Goal: Task Accomplishment & Management: Manage account settings

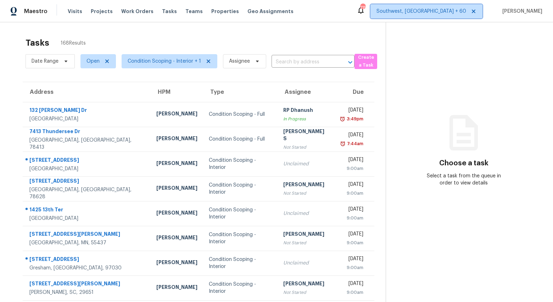
click at [449, 16] on span "Southwest, [GEOGRAPHIC_DATA] + 60" at bounding box center [426, 11] width 112 height 14
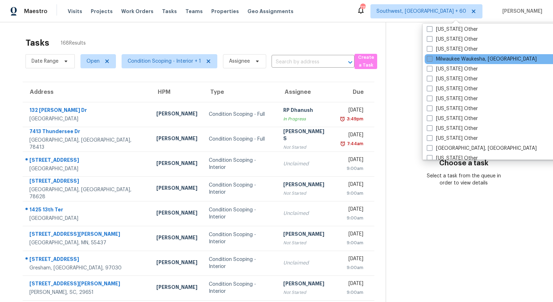
scroll to position [815, 0]
click at [332, 32] on div "Tasks 168 Results Date Range Open Condition Scoping - Interior + 1 Assignee ​ C…" at bounding box center [276, 195] width 553 height 347
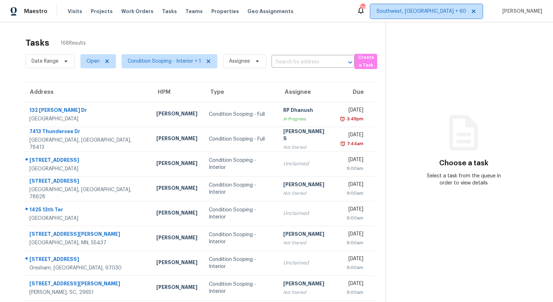
click at [445, 11] on span "Southwest, [GEOGRAPHIC_DATA] + 60" at bounding box center [421, 11] width 90 height 7
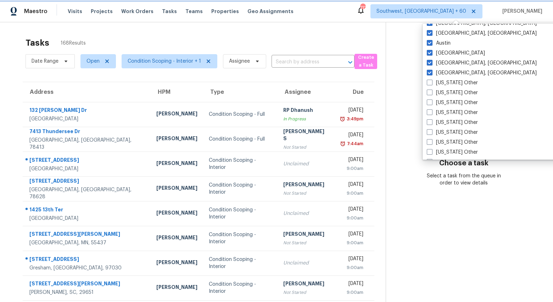
scroll to position [541, 0]
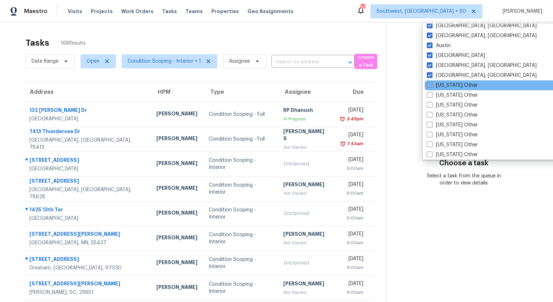
click at [440, 87] on label "Alabama Other" at bounding box center [452, 85] width 51 height 7
click at [431, 86] on input "Alabama Other" at bounding box center [429, 84] width 5 height 5
checkbox input "true"
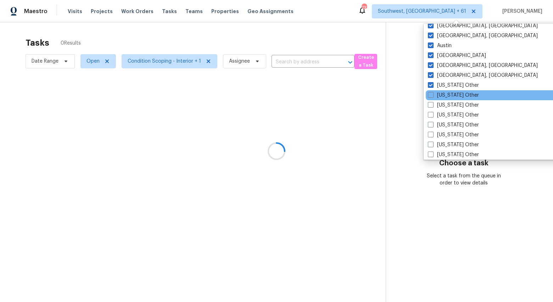
click at [439, 99] on div "Alaska Other" at bounding box center [497, 95] width 143 height 10
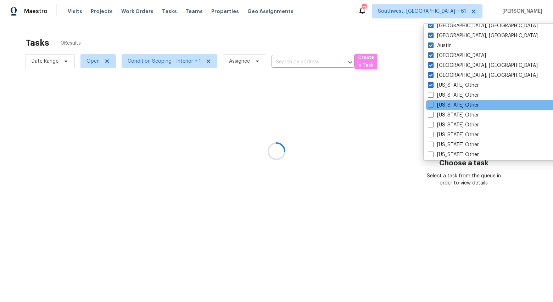
click at [440, 100] on div "Arizona Other" at bounding box center [497, 105] width 143 height 10
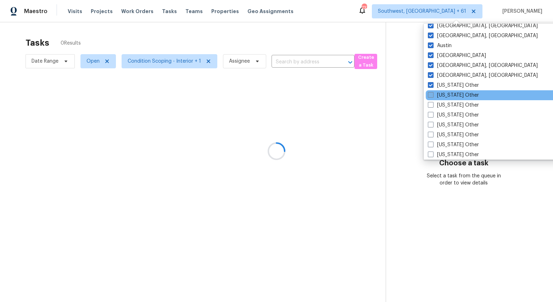
click at [440, 96] on label "Alaska Other" at bounding box center [453, 95] width 51 height 7
click at [432, 96] on input "Alaska Other" at bounding box center [430, 94] width 5 height 5
checkbox input "true"
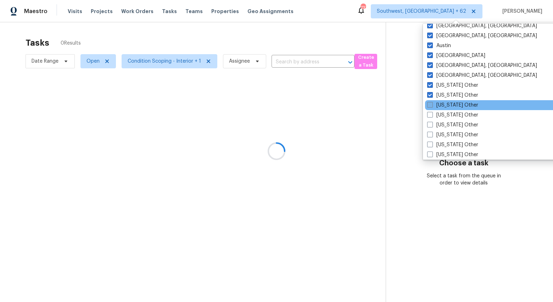
click at [440, 103] on label "Arizona Other" at bounding box center [452, 105] width 51 height 7
click at [432, 103] on input "Arizona Other" at bounding box center [429, 104] width 5 height 5
checkbox input "true"
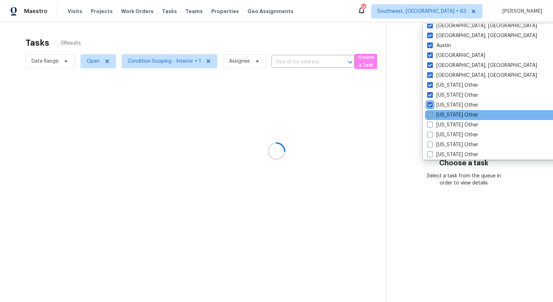
click at [440, 115] on label "Arkansas Other" at bounding box center [452, 115] width 51 height 7
click at [432, 115] on input "Arkansas Other" at bounding box center [429, 114] width 5 height 5
checkbox input "true"
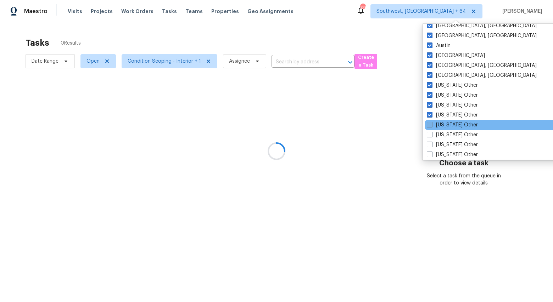
click at [440, 124] on label "California Other" at bounding box center [452, 125] width 51 height 7
click at [431, 124] on input "California Other" at bounding box center [429, 124] width 5 height 5
checkbox input "true"
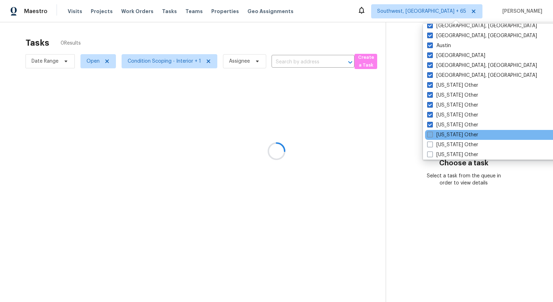
click at [440, 133] on label "Colorado Other" at bounding box center [452, 134] width 51 height 7
click at [432, 133] on input "Colorado Other" at bounding box center [429, 133] width 5 height 5
checkbox input "true"
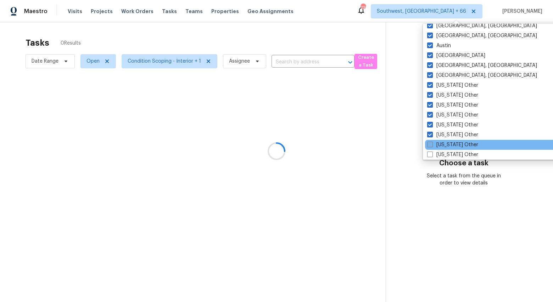
click at [440, 144] on label "Connecticut Other" at bounding box center [452, 144] width 51 height 7
click at [432, 144] on input "Connecticut Other" at bounding box center [429, 143] width 5 height 5
checkbox input "true"
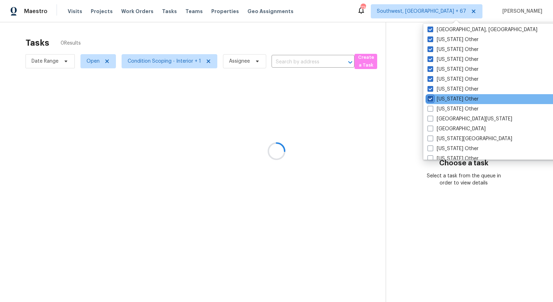
scroll to position [597, 0]
click at [442, 100] on label "Delaware Other" at bounding box center [452, 98] width 51 height 7
click at [432, 100] on input "Delaware Other" at bounding box center [429, 97] width 5 height 5
checkbox input "true"
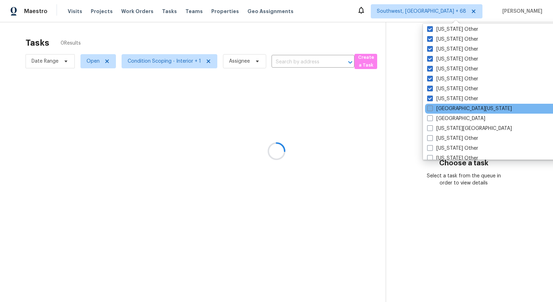
click at [442, 108] on label "East Texas" at bounding box center [469, 108] width 85 height 7
click at [432, 108] on input "East Texas" at bounding box center [429, 107] width 5 height 5
checkbox input "true"
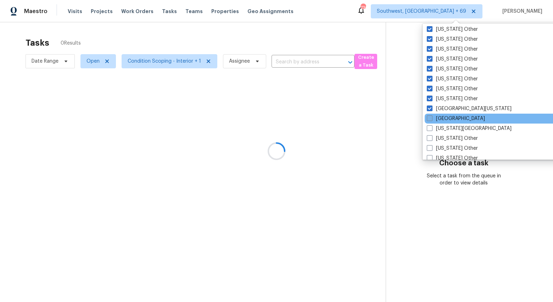
click at [441, 118] on label "El Paso" at bounding box center [456, 118] width 58 height 7
click at [431, 118] on input "El Paso" at bounding box center [429, 117] width 5 height 5
checkbox input "true"
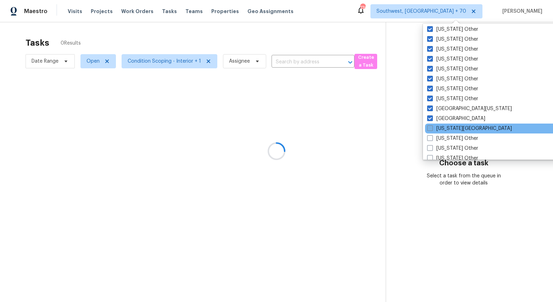
click at [441, 128] on label "Florida Panhandle" at bounding box center [469, 128] width 85 height 7
click at [432, 128] on input "Florida Panhandle" at bounding box center [429, 127] width 5 height 5
checkbox input "true"
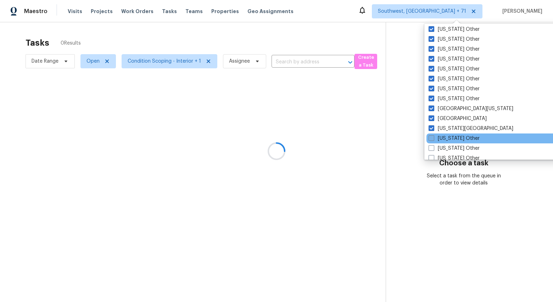
click at [441, 142] on label "Georgia Other" at bounding box center [453, 138] width 51 height 7
click at [433, 140] on input "Georgia Other" at bounding box center [430, 137] width 5 height 5
checkbox input "true"
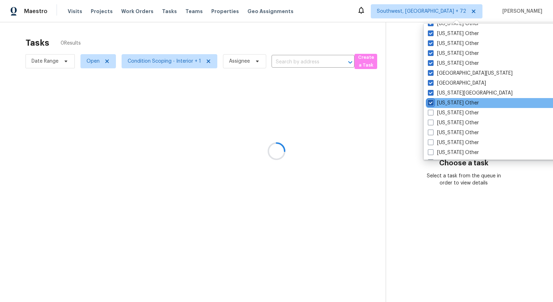
scroll to position [643, 0]
click at [442, 101] on label "Hawaii Other" at bounding box center [453, 102] width 51 height 7
click at [432, 101] on input "Hawaii Other" at bounding box center [430, 101] width 5 height 5
checkbox input "true"
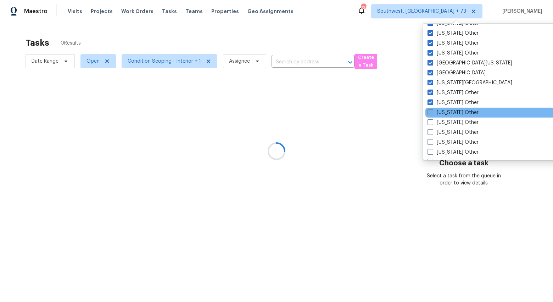
click at [442, 113] on label "Idaho Other" at bounding box center [452, 112] width 51 height 7
click at [432, 113] on input "Idaho Other" at bounding box center [429, 111] width 5 height 5
checkbox input "true"
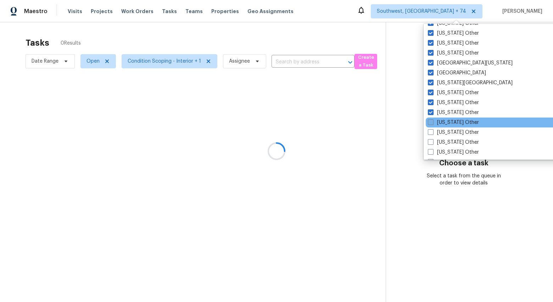
click at [443, 120] on label "Illinois Other" at bounding box center [453, 122] width 51 height 7
click at [432, 120] on input "Illinois Other" at bounding box center [430, 121] width 5 height 5
checkbox input "true"
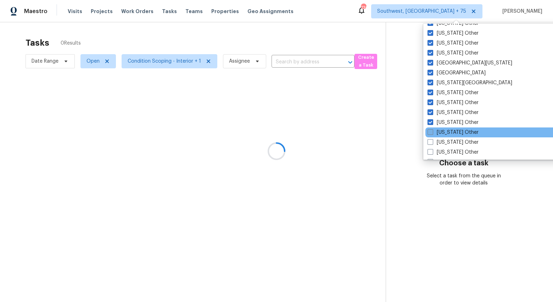
click at [442, 133] on label "Indiana Other" at bounding box center [452, 132] width 51 height 7
click at [432, 133] on input "Indiana Other" at bounding box center [429, 131] width 5 height 5
checkbox input "true"
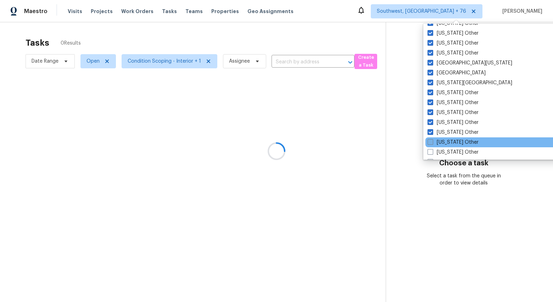
click at [441, 142] on label "Iowa Other" at bounding box center [452, 142] width 51 height 7
click at [432, 142] on input "Iowa Other" at bounding box center [429, 141] width 5 height 5
checkbox input "true"
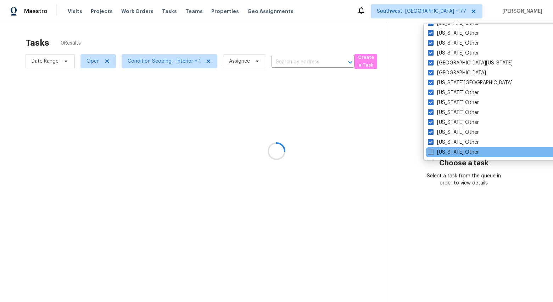
click at [441, 150] on label "Kansas Other" at bounding box center [453, 152] width 51 height 7
click at [432, 150] on input "Kansas Other" at bounding box center [430, 151] width 5 height 5
checkbox input "true"
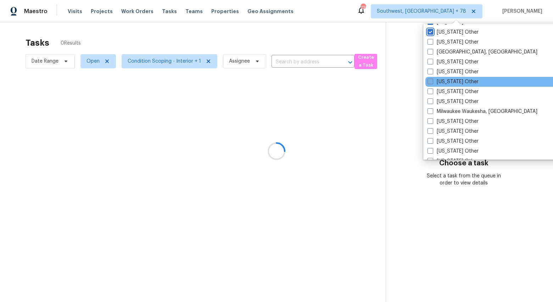
scroll to position [764, 0]
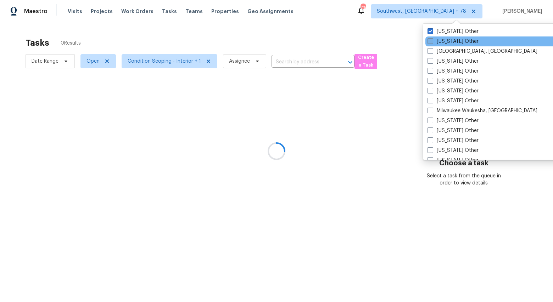
click at [439, 41] on label "Kentucky Other" at bounding box center [452, 41] width 51 height 7
click at [432, 41] on input "Kentucky Other" at bounding box center [429, 40] width 5 height 5
checkbox input "true"
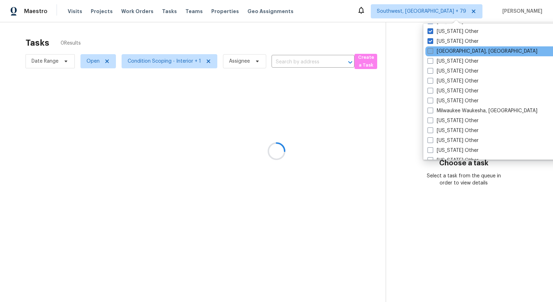
click at [439, 49] on label "Little Rock, AR" at bounding box center [482, 51] width 110 height 7
click at [432, 49] on input "Little Rock, AR" at bounding box center [429, 50] width 5 height 5
checkbox input "true"
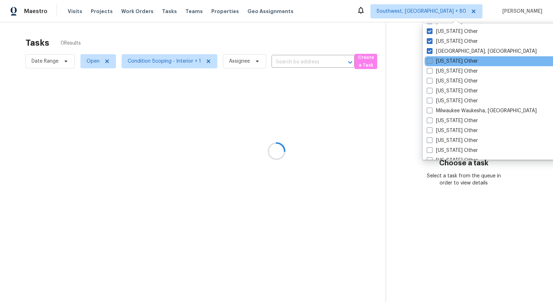
click at [439, 60] on label "Louisiana Other" at bounding box center [452, 61] width 51 height 7
click at [431, 60] on input "Louisiana Other" at bounding box center [429, 60] width 5 height 5
checkbox input "true"
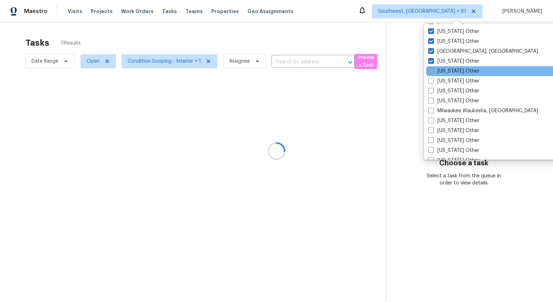
click at [439, 69] on label "Maine Other" at bounding box center [453, 71] width 51 height 7
click at [433, 69] on input "Maine Other" at bounding box center [430, 70] width 5 height 5
checkbox input "true"
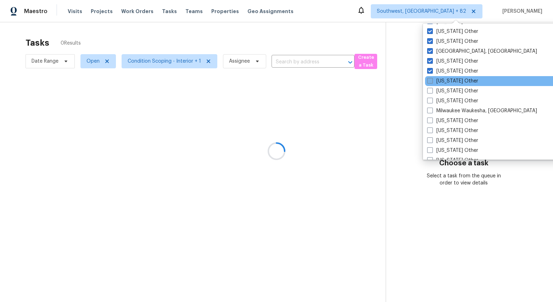
click at [440, 83] on label "Maryland Other" at bounding box center [452, 81] width 51 height 7
click at [432, 82] on input "Maryland Other" at bounding box center [429, 80] width 5 height 5
checkbox input "true"
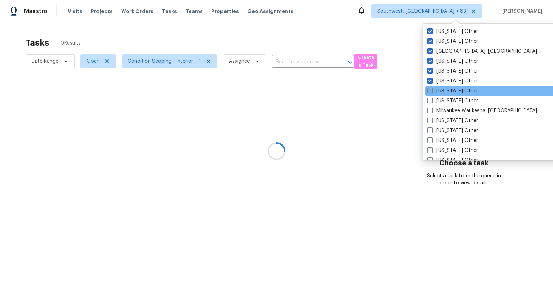
click at [440, 92] on label "Massachusetts Other" at bounding box center [452, 91] width 51 height 7
click at [432, 92] on input "Massachusetts Other" at bounding box center [429, 90] width 5 height 5
checkbox input "true"
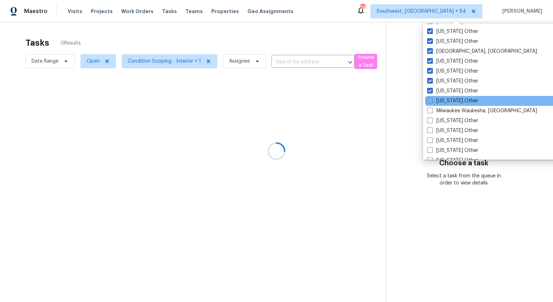
click at [441, 99] on label "Michigan Other" at bounding box center [452, 100] width 51 height 7
click at [432, 99] on input "Michigan Other" at bounding box center [429, 99] width 5 height 5
checkbox input "true"
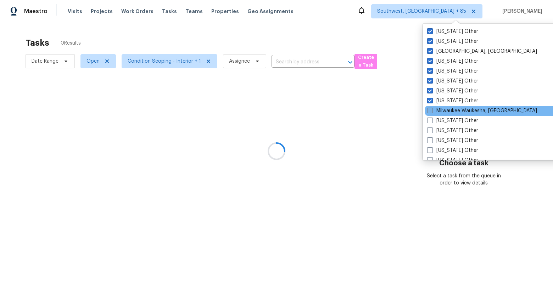
click at [442, 107] on label "Milwaukee Waukesha, WI" at bounding box center [482, 110] width 110 height 7
click at [432, 107] on input "Milwaukee Waukesha, WI" at bounding box center [429, 109] width 5 height 5
checkbox input "true"
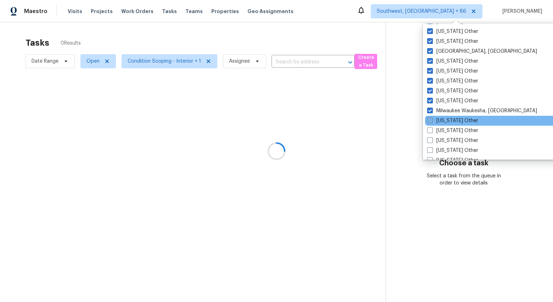
click at [442, 120] on label "Minnesota Other" at bounding box center [452, 120] width 51 height 7
click at [432, 120] on input "Minnesota Other" at bounding box center [429, 119] width 5 height 5
checkbox input "true"
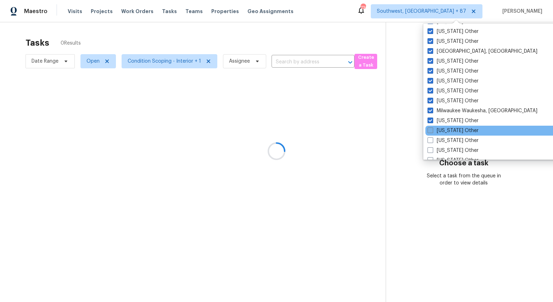
click at [442, 130] on label "Mississippi Other" at bounding box center [452, 130] width 51 height 7
click at [432, 130] on input "Mississippi Other" at bounding box center [429, 129] width 5 height 5
checkbox input "true"
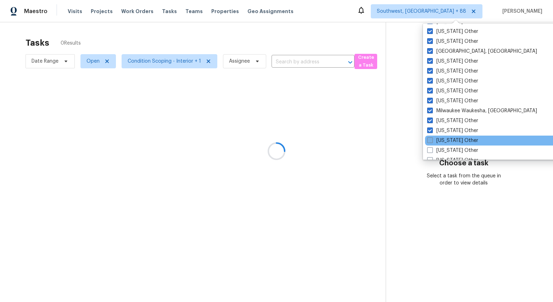
click at [443, 142] on label "Missouri Other" at bounding box center [452, 140] width 51 height 7
click at [432, 142] on input "Missouri Other" at bounding box center [429, 139] width 5 height 5
checkbox input "true"
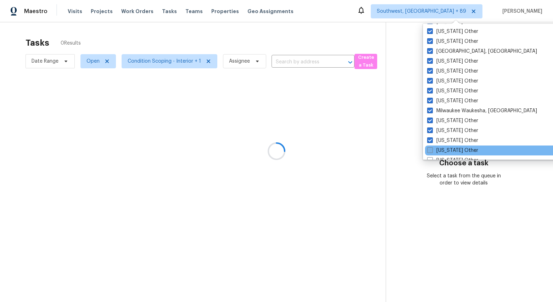
click at [443, 151] on label "Montana Other" at bounding box center [452, 150] width 51 height 7
click at [432, 151] on input "Montana Other" at bounding box center [429, 149] width 5 height 5
checkbox input "true"
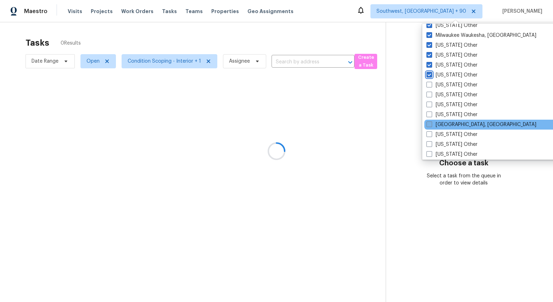
scroll to position [840, 0]
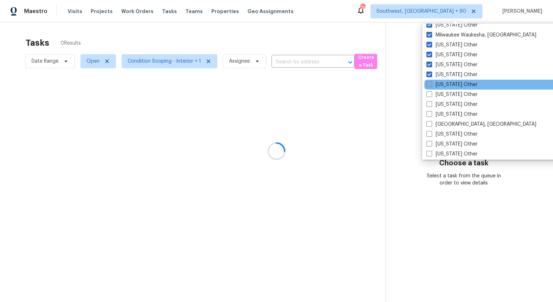
click at [445, 83] on label "Nebraska Other" at bounding box center [451, 84] width 51 height 7
click at [431, 83] on input "Nebraska Other" at bounding box center [428, 83] width 5 height 5
checkbox input "true"
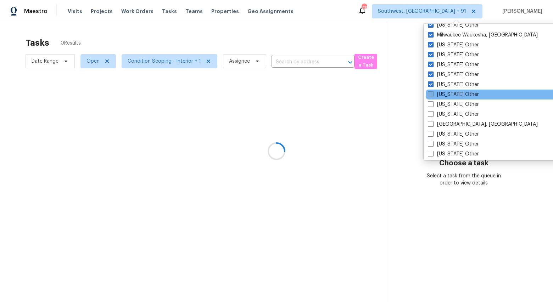
click at [441, 96] on label "Nevada Other" at bounding box center [453, 94] width 51 height 7
click at [432, 96] on input "Nevada Other" at bounding box center [430, 93] width 5 height 5
checkbox input "true"
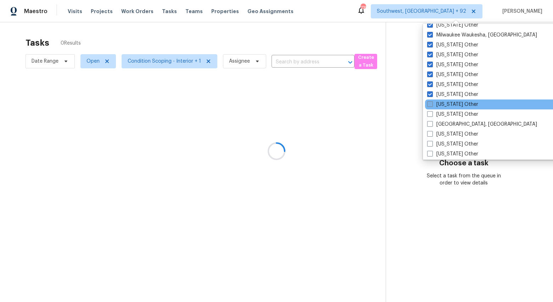
click at [445, 105] on label "New Hampshire Other" at bounding box center [452, 104] width 51 height 7
click at [432, 105] on input "New Hampshire Other" at bounding box center [429, 103] width 5 height 5
checkbox input "true"
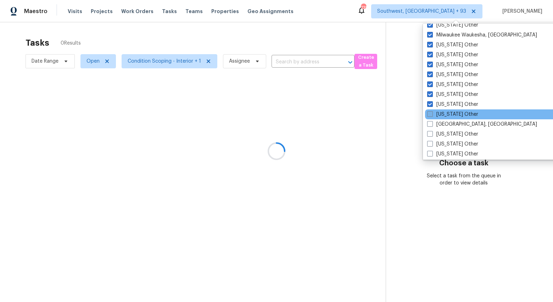
click at [443, 117] on label "New Mexico Other" at bounding box center [452, 114] width 51 height 7
click at [432, 116] on input "New Mexico Other" at bounding box center [429, 113] width 5 height 5
checkbox input "true"
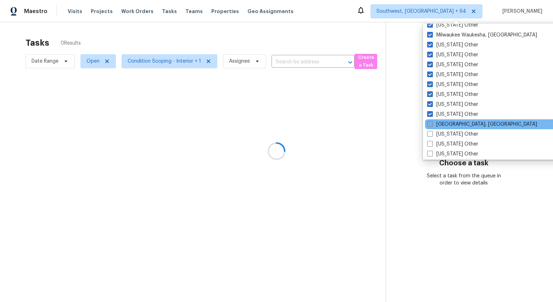
click at [443, 123] on label "New Orleans, LA" at bounding box center [482, 124] width 110 height 7
click at [432, 123] on input "New Orleans, LA" at bounding box center [429, 123] width 5 height 5
checkbox input "true"
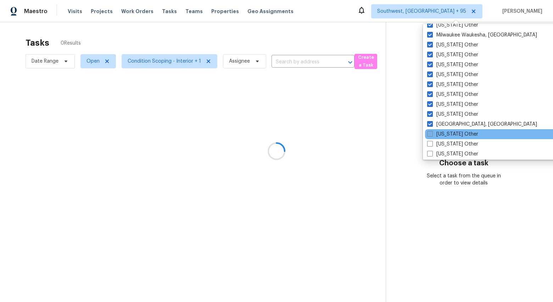
click at [443, 135] on label "New York Other" at bounding box center [452, 134] width 51 height 7
click at [432, 135] on input "New York Other" at bounding box center [429, 133] width 5 height 5
checkbox input "true"
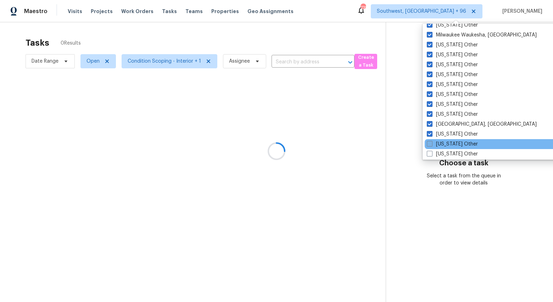
click at [443, 146] on label "North Carolina Other" at bounding box center [452, 144] width 51 height 7
click at [431, 145] on input "North Carolina Other" at bounding box center [429, 143] width 5 height 5
checkbox input "true"
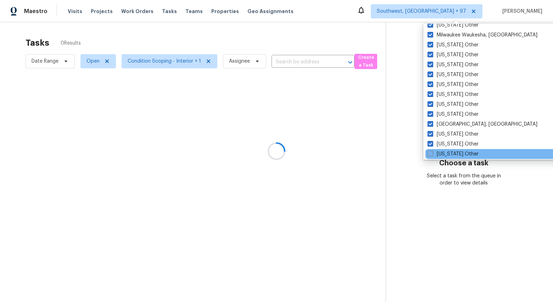
click at [443, 157] on label "North Dakota Other" at bounding box center [452, 154] width 51 height 7
click at [432, 155] on input "North Dakota Other" at bounding box center [429, 153] width 5 height 5
checkbox input "true"
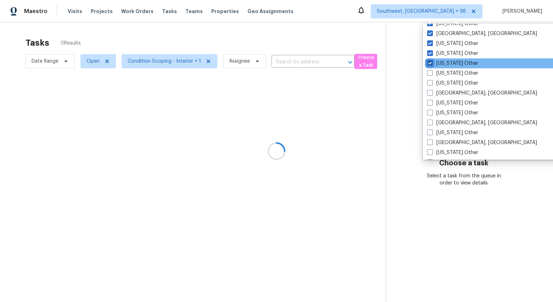
scroll to position [942, 0]
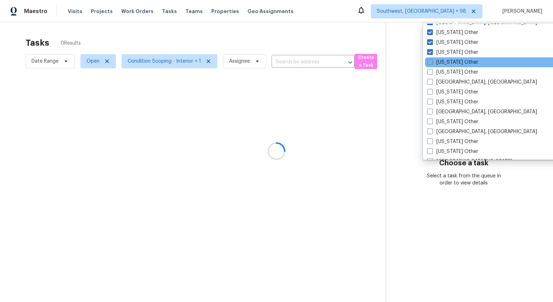
click at [442, 60] on label "Ohio Other" at bounding box center [452, 62] width 51 height 7
click at [432, 60] on input "Ohio Other" at bounding box center [429, 61] width 5 height 5
checkbox input "true"
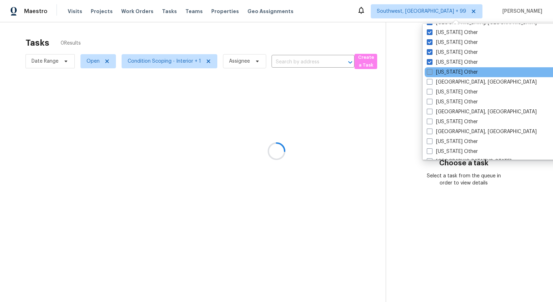
click at [438, 70] on label "Oklahoma Other" at bounding box center [452, 72] width 51 height 7
click at [431, 70] on input "Oklahoma Other" at bounding box center [429, 71] width 5 height 5
checkbox input "true"
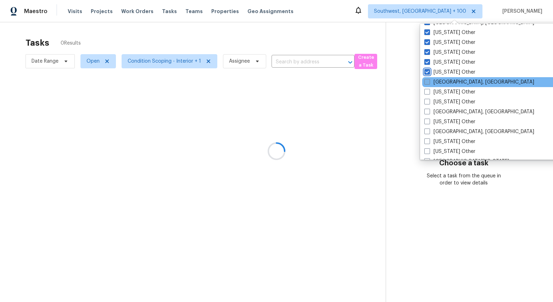
click at [438, 82] on label "Omaha, NE" at bounding box center [479, 82] width 110 height 7
click at [429, 82] on input "Omaha, NE" at bounding box center [426, 81] width 5 height 5
checkbox input "true"
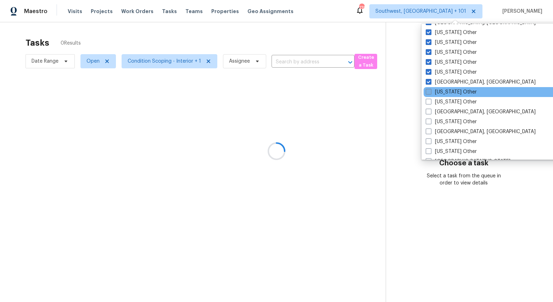
click at [437, 92] on label "Oregon Other" at bounding box center [451, 92] width 51 height 7
click at [430, 92] on input "Oregon Other" at bounding box center [428, 91] width 5 height 5
checkbox input "true"
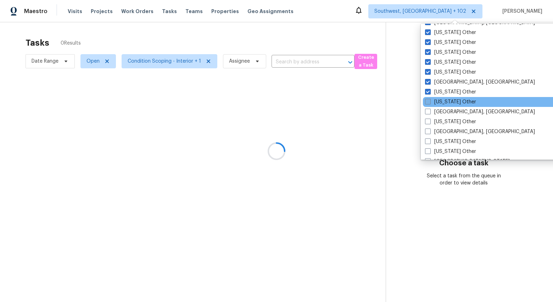
click at [438, 101] on label "Pennsylvania Other" at bounding box center [450, 102] width 51 height 7
click at [429, 101] on input "Pennsylvania Other" at bounding box center [427, 101] width 5 height 5
checkbox input "true"
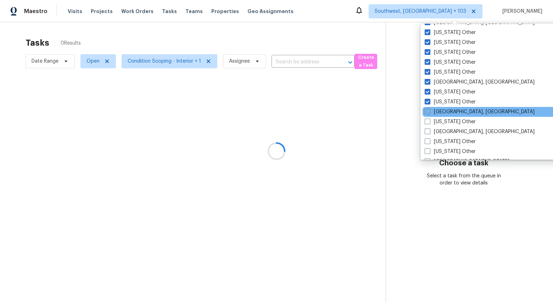
click at [440, 110] on label "Pittsburgh, PA" at bounding box center [480, 111] width 110 height 7
click at [429, 110] on input "Pittsburgh, PA" at bounding box center [427, 110] width 5 height 5
checkbox input "true"
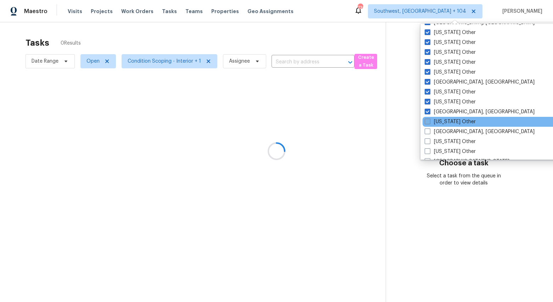
click at [440, 120] on label "Puerto Rico Other" at bounding box center [450, 121] width 51 height 7
click at [429, 120] on input "Puerto Rico Other" at bounding box center [427, 120] width 5 height 5
checkbox input "true"
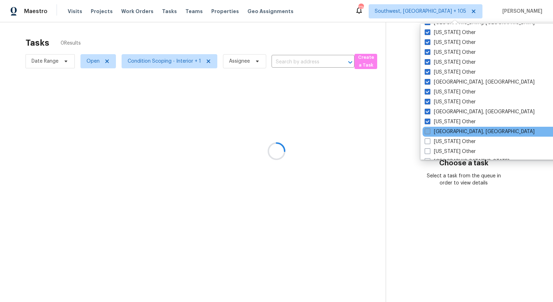
click at [440, 133] on label "Savannah, GA" at bounding box center [480, 131] width 110 height 7
click at [429, 133] on input "Savannah, GA" at bounding box center [427, 130] width 5 height 5
checkbox input "true"
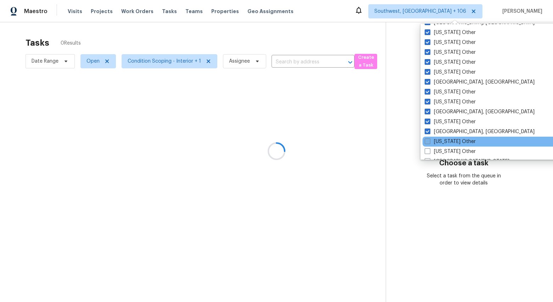
click at [440, 141] on label "South Carolina Other" at bounding box center [450, 141] width 51 height 7
click at [429, 141] on input "South Carolina Other" at bounding box center [427, 140] width 5 height 5
checkbox input "true"
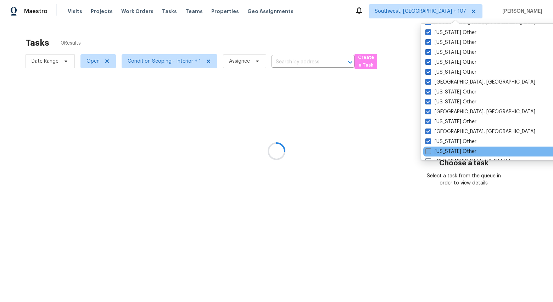
click at [440, 150] on label "South Dakota Other" at bounding box center [450, 151] width 51 height 7
click at [430, 150] on input "South Dakota Other" at bounding box center [427, 150] width 5 height 5
checkbox input "true"
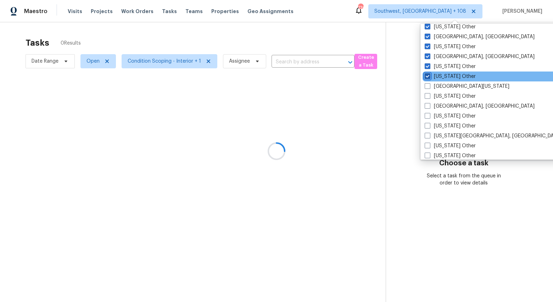
scroll to position [1044, 0]
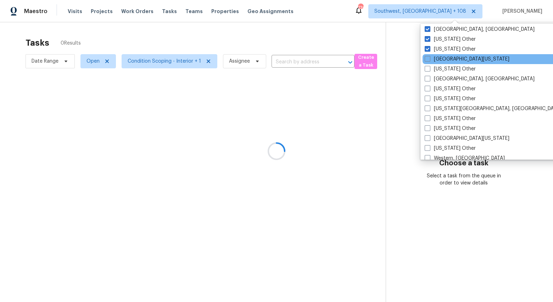
click at [440, 63] on div "South Texas" at bounding box center [493, 59] width 143 height 10
click at [439, 57] on label "South Texas" at bounding box center [467, 59] width 85 height 7
click at [429, 57] on input "South Texas" at bounding box center [427, 58] width 5 height 5
checkbox input "true"
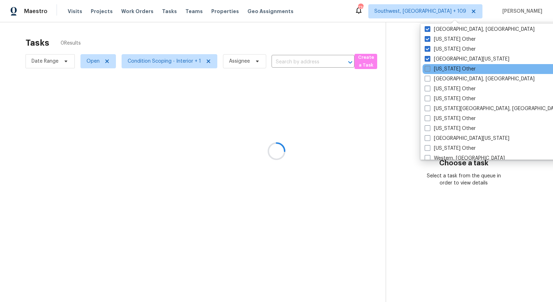
click at [437, 68] on label "Tennessee Other" at bounding box center [450, 69] width 51 height 7
click at [429, 68] on input "Tennessee Other" at bounding box center [427, 68] width 5 height 5
checkbox input "true"
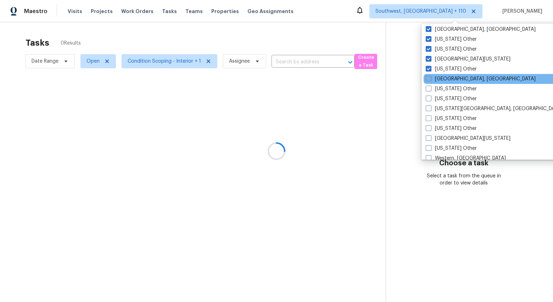
click at [437, 80] on label "Tulsa, OK" at bounding box center [481, 78] width 110 height 7
click at [430, 80] on input "Tulsa, OK" at bounding box center [428, 77] width 5 height 5
checkbox input "true"
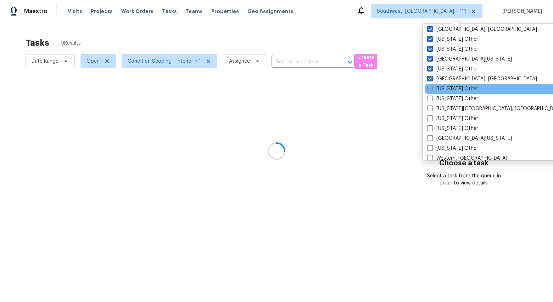
click at [441, 90] on label "Utah Other" at bounding box center [452, 88] width 51 height 7
click at [432, 90] on input "Utah Other" at bounding box center [429, 87] width 5 height 5
checkbox input "true"
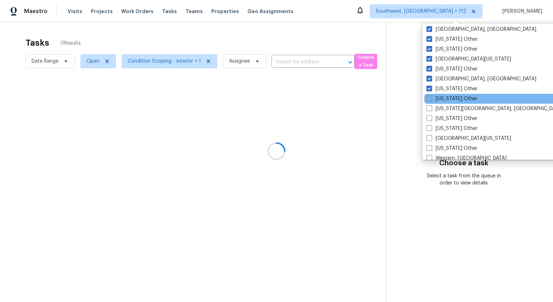
click at [441, 98] on label "Vermont Other" at bounding box center [451, 98] width 51 height 7
click at [431, 98] on input "Vermont Other" at bounding box center [428, 97] width 5 height 5
checkbox input "true"
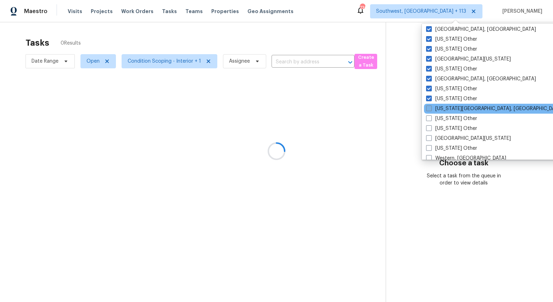
click at [439, 108] on label "Virginia Beach, VA" at bounding box center [494, 108] width 136 height 7
click at [431, 108] on input "Virginia Beach, VA" at bounding box center [428, 107] width 5 height 5
checkbox input "true"
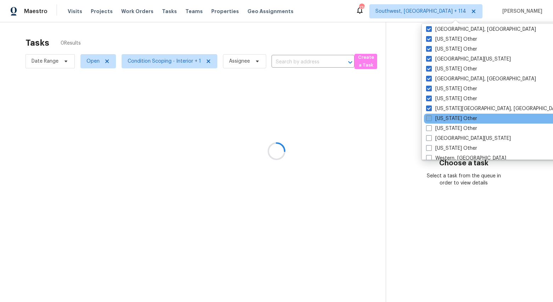
click at [439, 120] on label "Virginia Other" at bounding box center [451, 118] width 51 height 7
click at [431, 120] on input "Virginia Other" at bounding box center [428, 117] width 5 height 5
checkbox input "true"
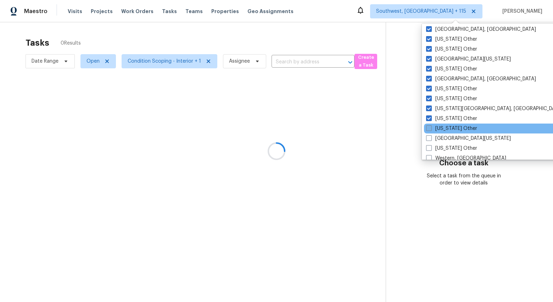
click at [439, 128] on label "Washington Other" at bounding box center [451, 128] width 51 height 7
click at [431, 128] on input "Washington Other" at bounding box center [428, 127] width 5 height 5
checkbox input "true"
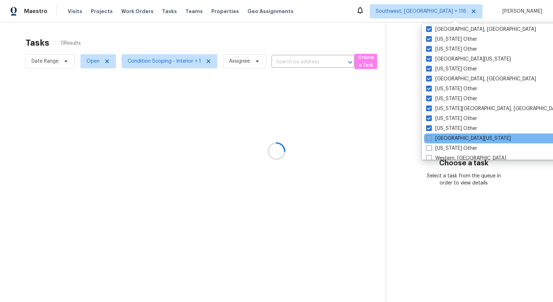
click at [440, 137] on label "West Texas" at bounding box center [468, 138] width 85 height 7
click at [431, 137] on input "West Texas" at bounding box center [428, 137] width 5 height 5
checkbox input "true"
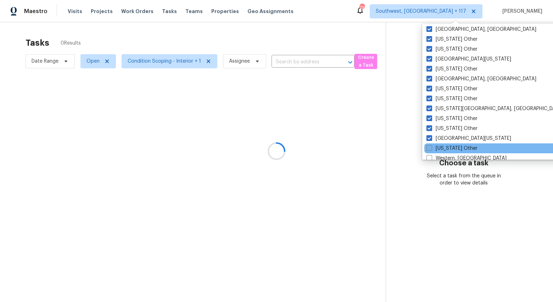
click at [441, 149] on label "West Virginia Other" at bounding box center [451, 148] width 51 height 7
click at [431, 149] on input "West Virginia Other" at bounding box center [428, 147] width 5 height 5
checkbox input "true"
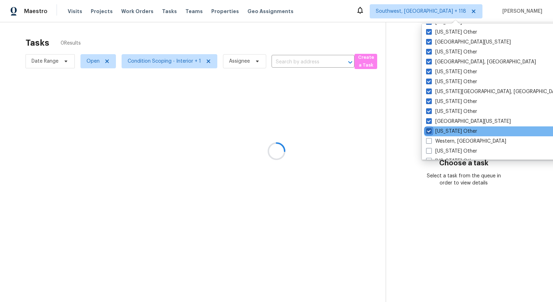
scroll to position [1070, 0]
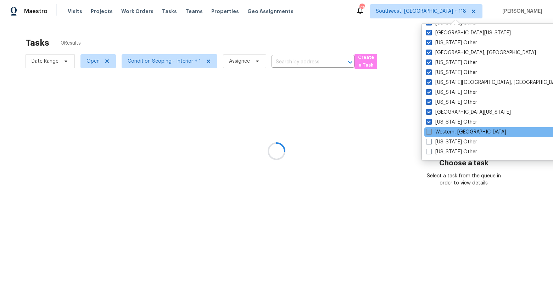
click at [442, 132] on label "Western, NY" at bounding box center [466, 132] width 80 height 7
click at [431, 132] on input "Western, NY" at bounding box center [428, 131] width 5 height 5
checkbox input "true"
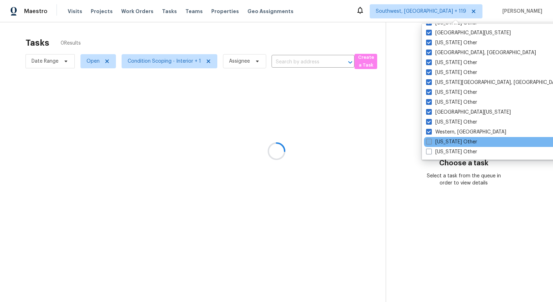
click at [442, 141] on label "Wisconsin Other" at bounding box center [451, 142] width 51 height 7
click at [431, 141] on input "Wisconsin Other" at bounding box center [428, 141] width 5 height 5
checkbox input "true"
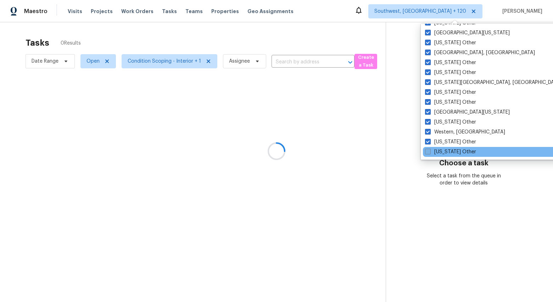
click at [442, 151] on label "Wyoming Other" at bounding box center [450, 151] width 51 height 7
click at [429, 151] on input "Wyoming Other" at bounding box center [427, 150] width 5 height 5
checkbox input "true"
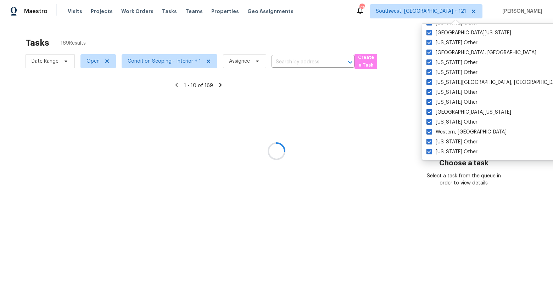
click at [311, 26] on div at bounding box center [276, 151] width 553 height 302
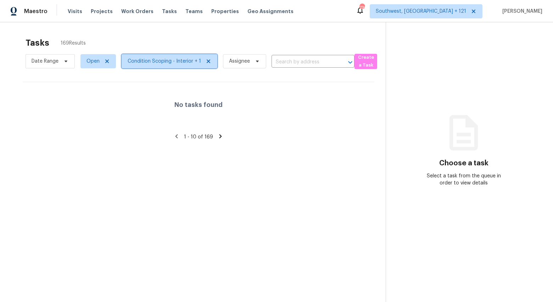
click at [172, 62] on span "Condition Scoping - Interior + 1" at bounding box center [164, 61] width 73 height 7
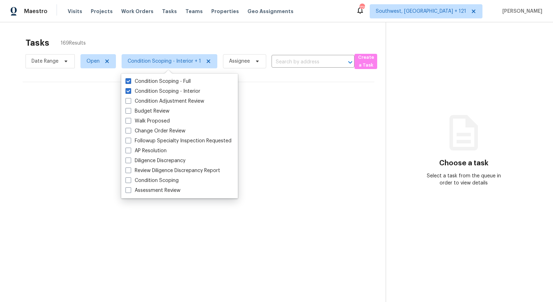
click at [145, 36] on div "Tasks 169 Results" at bounding box center [206, 43] width 360 height 18
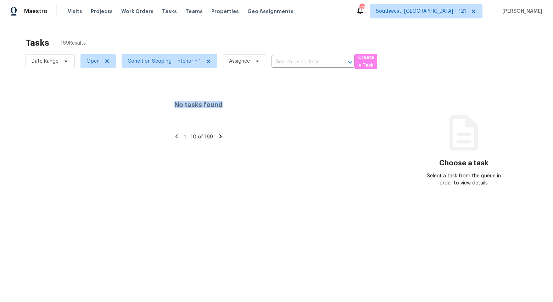
drag, startPoint x: 177, startPoint y: 104, endPoint x: 240, endPoint y: 109, distance: 63.6
click at [240, 109] on div "No tasks found" at bounding box center [199, 104] width 352 height 45
drag, startPoint x: 113, startPoint y: 36, endPoint x: 27, endPoint y: 43, distance: 85.6
click at [27, 43] on div "Tasks 169 Results" at bounding box center [206, 43] width 360 height 18
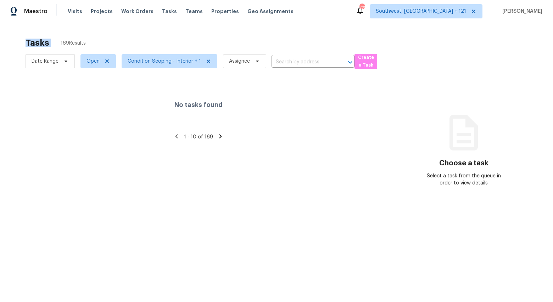
click at [27, 43] on h2 "Tasks" at bounding box center [38, 42] width 24 height 7
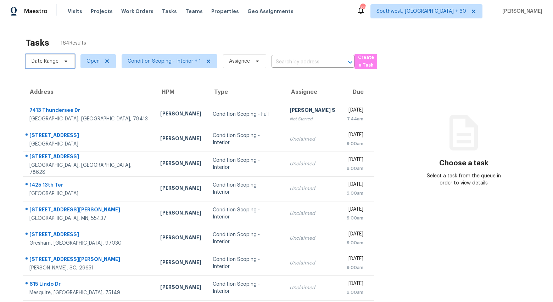
click at [51, 62] on span "Date Range" at bounding box center [45, 61] width 27 height 7
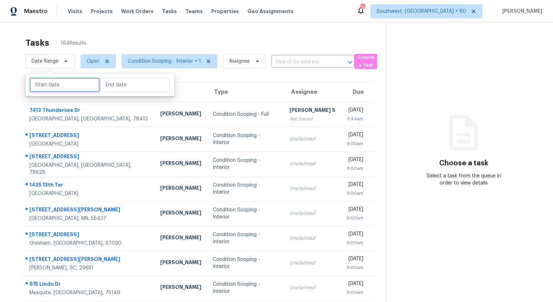
click at [59, 83] on input "text" at bounding box center [65, 85] width 70 height 14
select select "8"
select select "2025"
select select "9"
select select "2025"
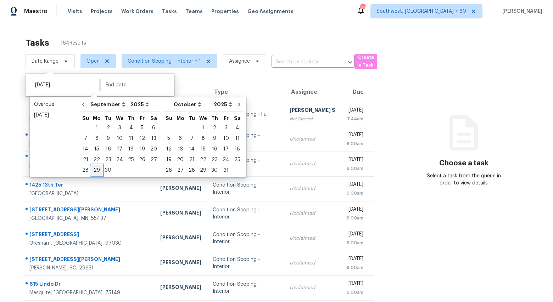
click at [95, 167] on div "29" at bounding box center [96, 170] width 11 height 10
type input "[DATE]"
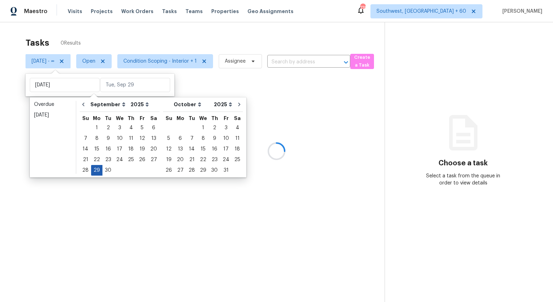
click at [95, 167] on div "29" at bounding box center [96, 170] width 11 height 10
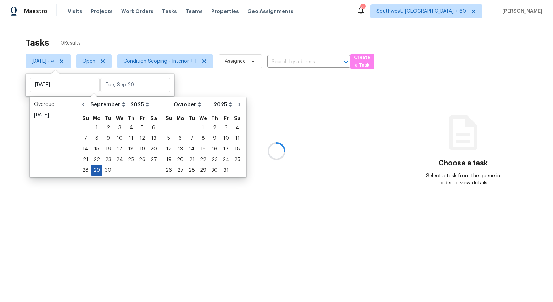
type input "Mon, Sep 29"
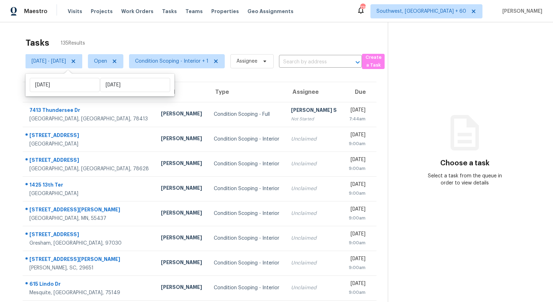
click at [131, 33] on div "Tasks 135 Results Mon, Sep 29 - Mon, Sep 29 Open Condition Scoping - Interior +…" at bounding box center [276, 195] width 553 height 347
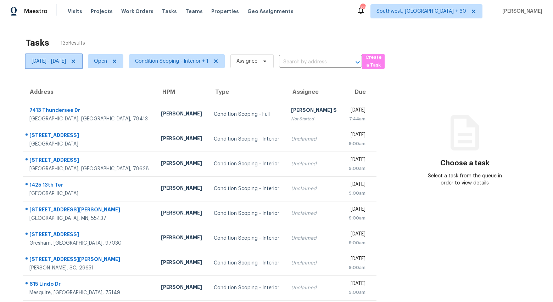
click at [66, 61] on span "[DATE] - [DATE]" at bounding box center [49, 61] width 34 height 7
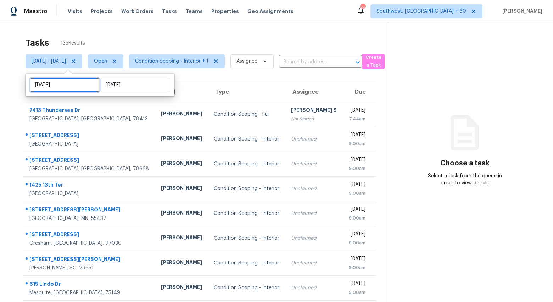
click at [78, 80] on input "[DATE]" at bounding box center [65, 85] width 70 height 14
select select "8"
select select "2025"
select select "9"
select select "2025"
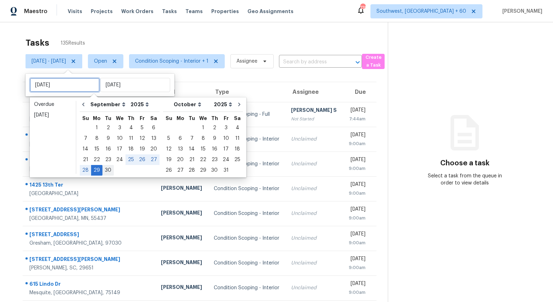
type input "[DATE]"
click at [107, 166] on div "30" at bounding box center [107, 170] width 11 height 10
type input "Tue, Sep 30"
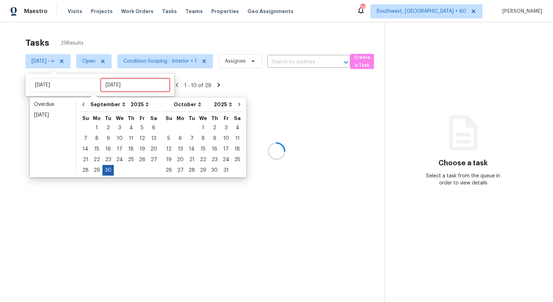
click at [107, 166] on div "30" at bounding box center [107, 170] width 11 height 10
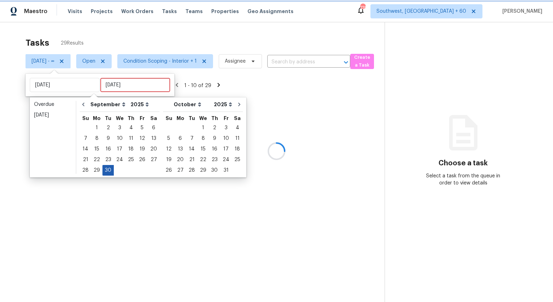
type input "Tue, Sep 30"
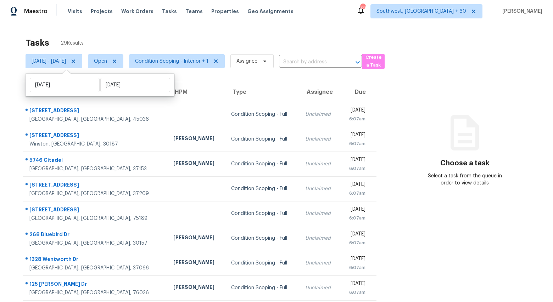
click at [175, 38] on div "Tasks 29 Results" at bounding box center [207, 43] width 362 height 18
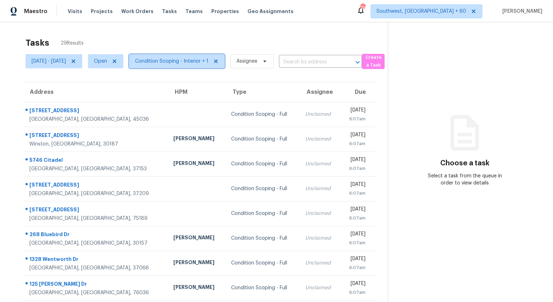
click at [184, 67] on span "Condition Scoping - Interior + 1" at bounding box center [177, 61] width 96 height 14
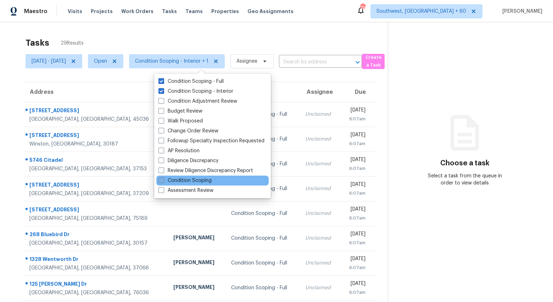
click at [187, 180] on label "Condition Scoping" at bounding box center [184, 180] width 53 height 7
click at [163, 180] on input "Condition Scoping" at bounding box center [160, 179] width 5 height 5
checkbox input "true"
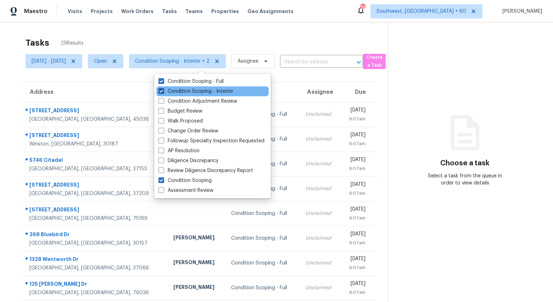
click at [186, 92] on label "Condition Scoping - Interior" at bounding box center [195, 91] width 75 height 7
click at [163, 92] on input "Condition Scoping - Interior" at bounding box center [160, 90] width 5 height 5
checkbox input "false"
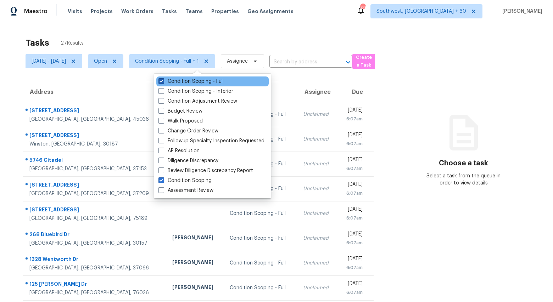
click at [182, 83] on label "Condition Scoping - Full" at bounding box center [190, 81] width 65 height 7
click at [163, 83] on input "Condition Scoping - Full" at bounding box center [160, 80] width 5 height 5
checkbox input "false"
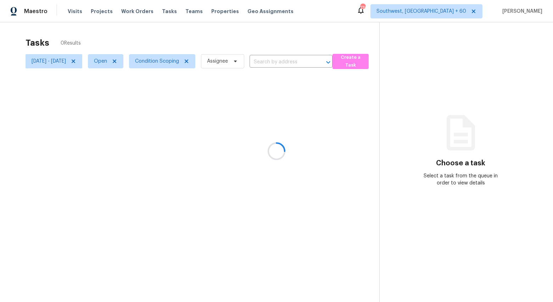
click at [136, 33] on div at bounding box center [276, 151] width 553 height 302
click at [75, 62] on icon at bounding box center [74, 62] width 4 height 4
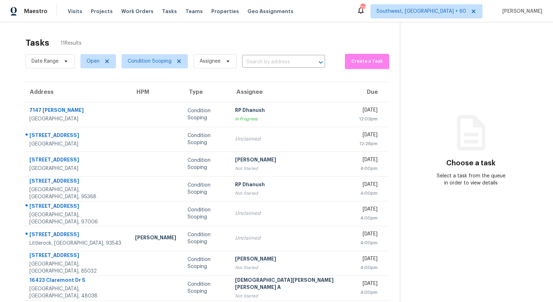
click at [98, 32] on div "Tasks 11 Results Date Range Open Condition Scoping Assignee ​ Create a Task Add…" at bounding box center [276, 195] width 553 height 347
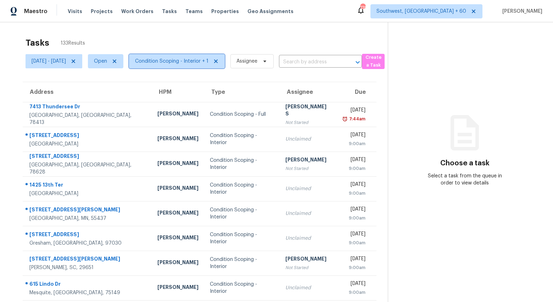
click at [176, 57] on span "Condition Scoping - Interior + 1" at bounding box center [177, 61] width 96 height 14
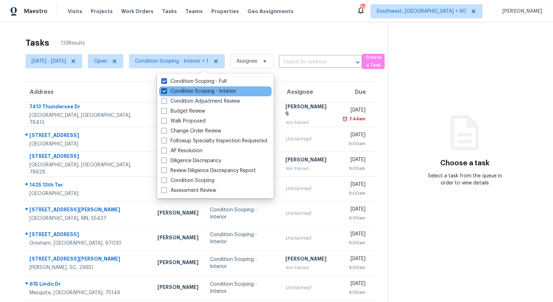
click at [184, 93] on label "Condition Scoping - Interior" at bounding box center [198, 91] width 75 height 7
click at [166, 92] on input "Condition Scoping - Interior" at bounding box center [163, 90] width 5 height 5
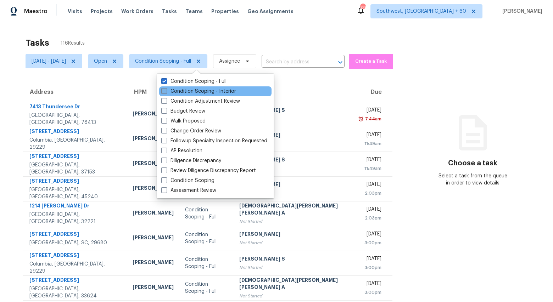
click at [200, 90] on label "Condition Scoping - Interior" at bounding box center [198, 91] width 75 height 7
click at [166, 90] on input "Condition Scoping - Interior" at bounding box center [163, 90] width 5 height 5
checkbox input "true"
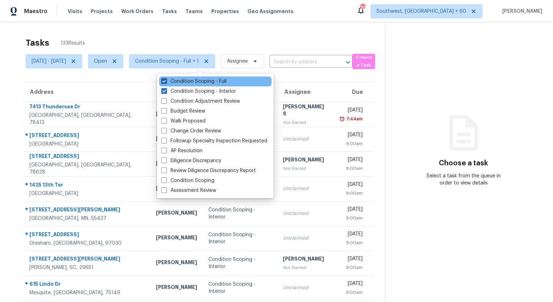
click at [193, 82] on label "Condition Scoping - Full" at bounding box center [193, 81] width 65 height 7
click at [166, 82] on input "Condition Scoping - Full" at bounding box center [163, 80] width 5 height 5
checkbox input "false"
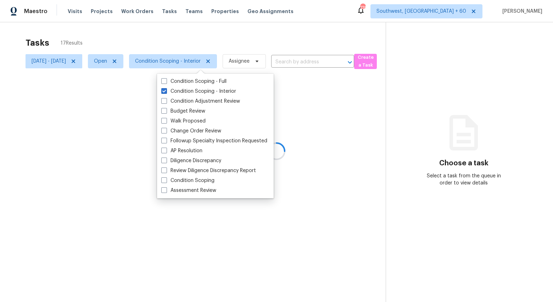
click at [163, 34] on div at bounding box center [276, 151] width 553 height 302
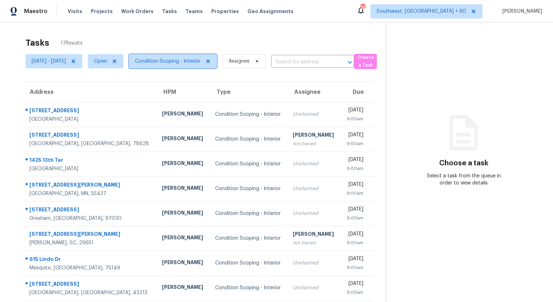
click at [188, 66] on span "Condition Scoping - Interior" at bounding box center [173, 61] width 88 height 14
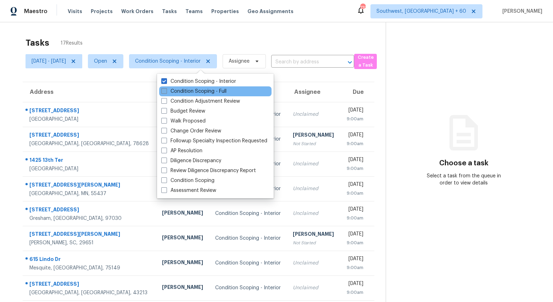
click at [186, 90] on label "Condition Scoping - Full" at bounding box center [193, 91] width 65 height 7
click at [166, 90] on input "Condition Scoping - Full" at bounding box center [163, 90] width 5 height 5
checkbox input "true"
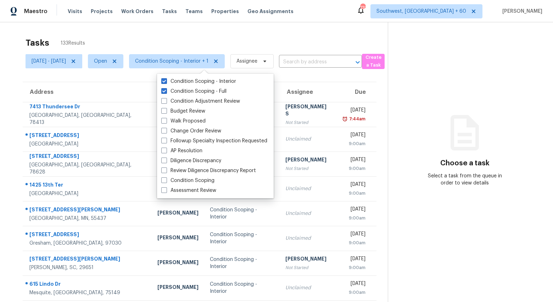
click at [129, 26] on div "Tasks 133 Results Mon, Sep 29 - Mon, Sep 29 Open Condition Scoping - Interior +…" at bounding box center [276, 195] width 553 height 347
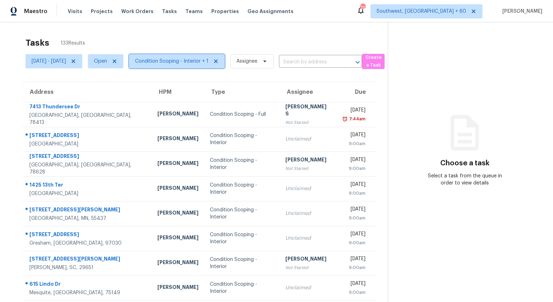
click at [197, 62] on span "Condition Scoping - Interior + 1" at bounding box center [171, 61] width 73 height 7
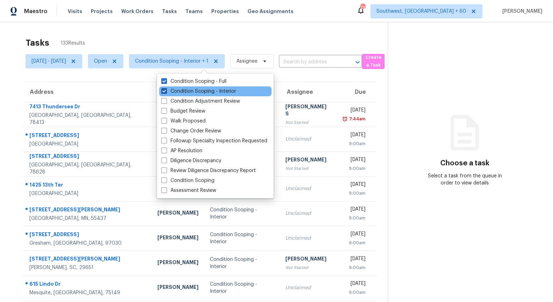
click at [191, 90] on label "Condition Scoping - Interior" at bounding box center [198, 91] width 75 height 7
click at [166, 90] on input "Condition Scoping - Interior" at bounding box center [163, 90] width 5 height 5
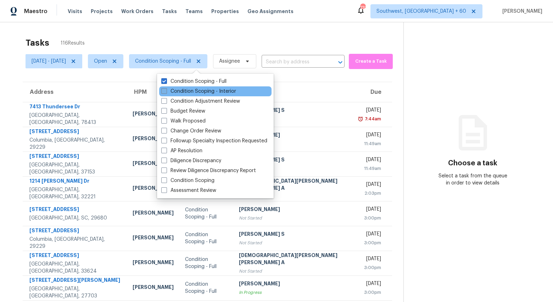
click at [191, 92] on label "Condition Scoping - Interior" at bounding box center [198, 91] width 75 height 7
click at [166, 92] on input "Condition Scoping - Interior" at bounding box center [163, 90] width 5 height 5
checkbox input "true"
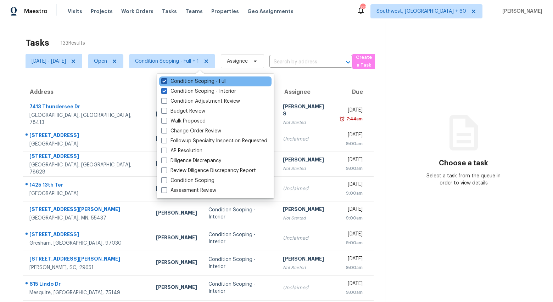
click at [184, 80] on label "Condition Scoping - Full" at bounding box center [193, 81] width 65 height 7
click at [166, 80] on input "Condition Scoping - Full" at bounding box center [163, 80] width 5 height 5
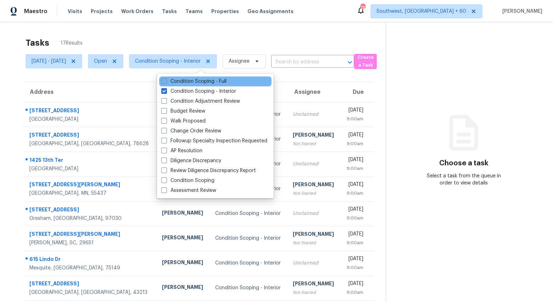
click at [184, 80] on label "Condition Scoping - Full" at bounding box center [193, 81] width 65 height 7
click at [166, 80] on input "Condition Scoping - Full" at bounding box center [163, 80] width 5 height 5
checkbox input "true"
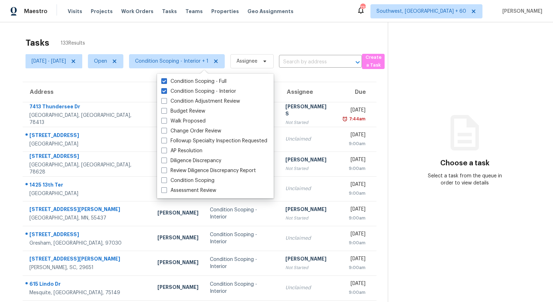
click at [180, 45] on div "Tasks 133 Results" at bounding box center [207, 43] width 362 height 18
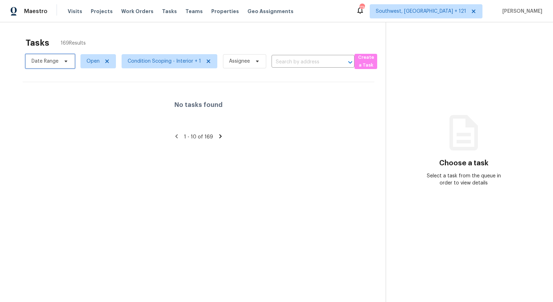
click at [49, 63] on span "Date Range" at bounding box center [45, 61] width 27 height 7
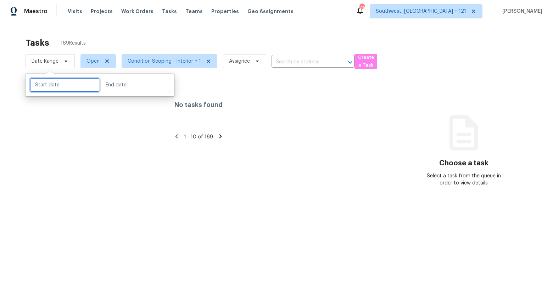
click at [51, 84] on input "text" at bounding box center [65, 85] width 70 height 14
select select "8"
select select "2025"
select select "9"
select select "2025"
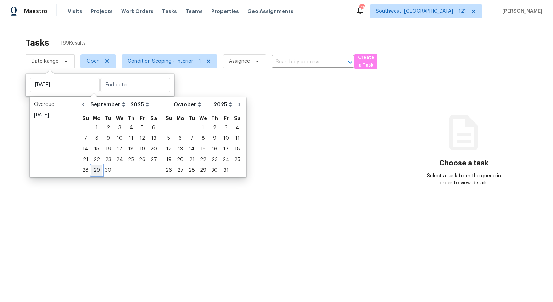
click at [95, 167] on div "29" at bounding box center [96, 170] width 11 height 10
type input "Mon, Sep 29"
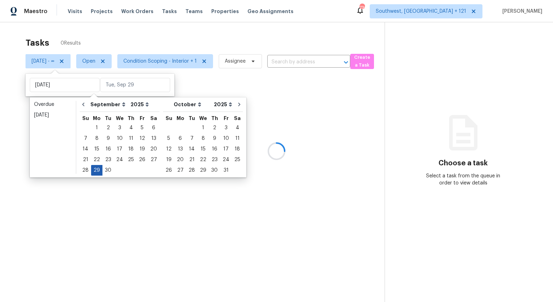
click at [95, 167] on div "29" at bounding box center [96, 170] width 11 height 10
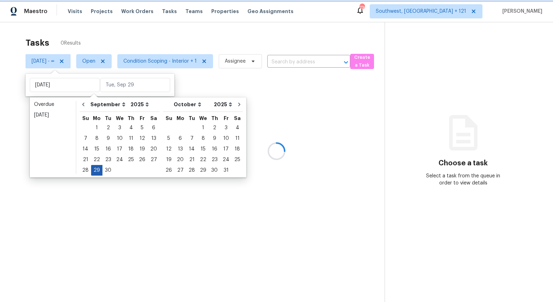
type input "Mon, Sep 29"
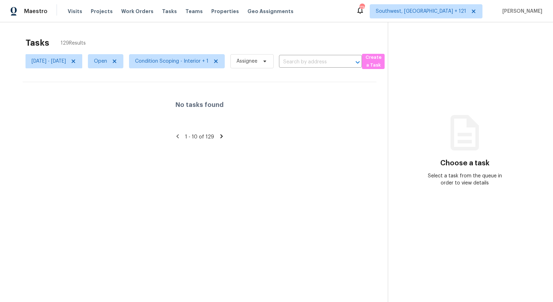
click at [96, 31] on div "Tasks 129 Results Mon, Sep 29 - Mon, Sep 29 Open Condition Scoping - Interior +…" at bounding box center [276, 173] width 553 height 302
click at [192, 62] on span "Condition Scoping - Interior + 1" at bounding box center [171, 61] width 73 height 7
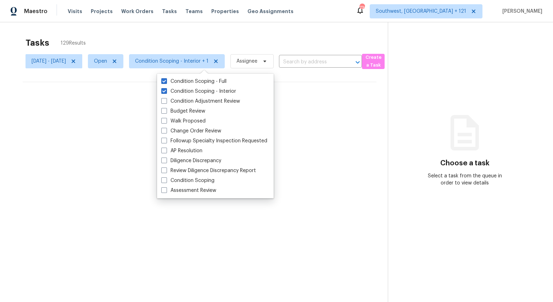
click at [177, 38] on div "Tasks 129 Results" at bounding box center [207, 43] width 362 height 18
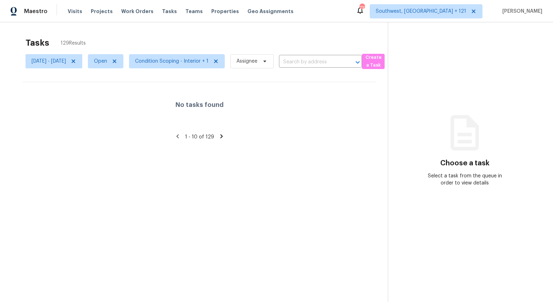
click at [184, 39] on div "Tasks 129 Results" at bounding box center [207, 43] width 362 height 18
